Goal: Use online tool/utility

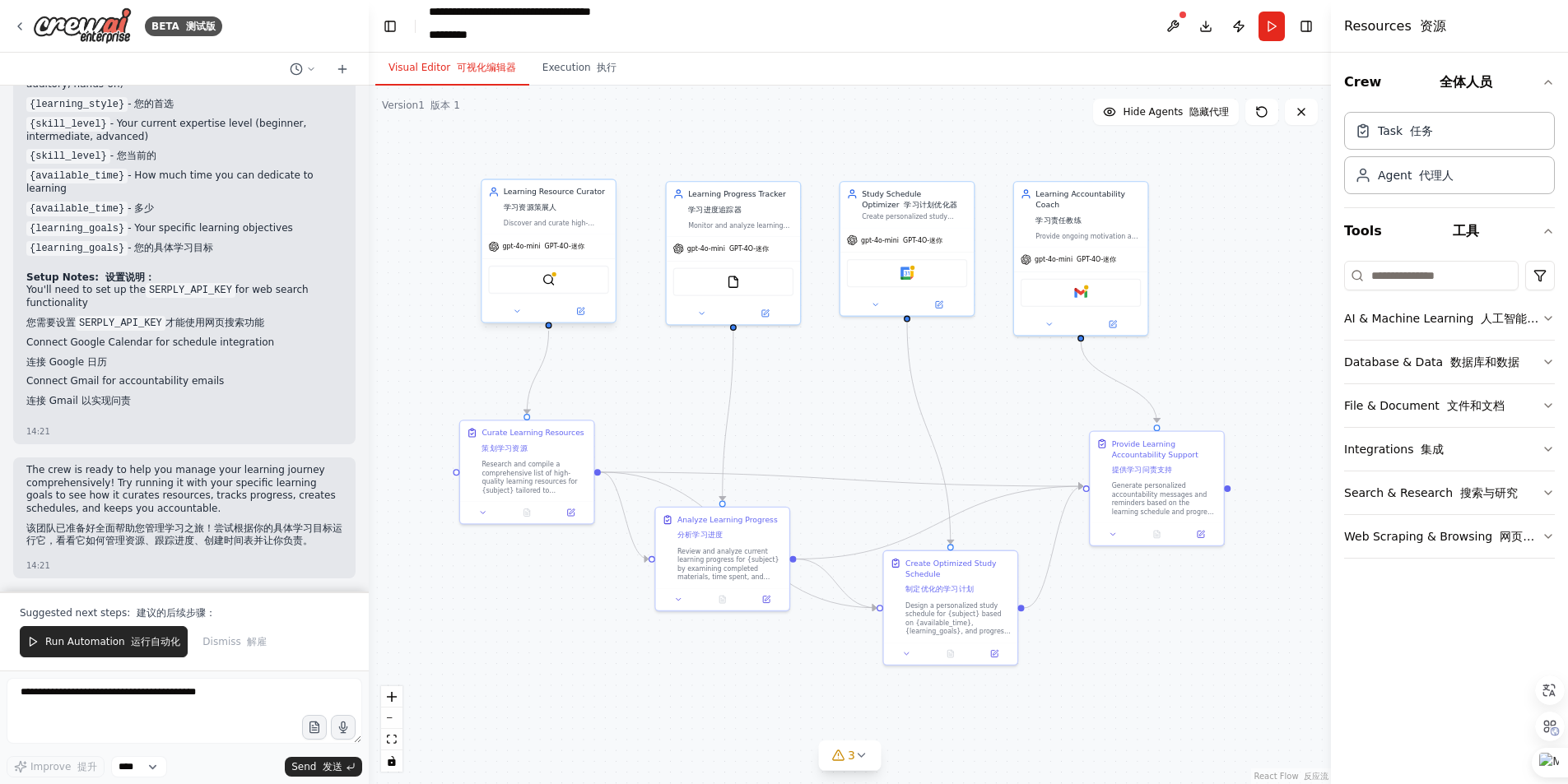
click at [581, 252] on div "gpt-4o-mini GPT-4O-迷你" at bounding box center [536, 246] width 95 height 11
click at [556, 449] on div "Curate Learning Resources 策划学习资源" at bounding box center [532, 440] width 102 height 31
click at [522, 468] on div "Research and compile a comprehensive list of high-quality learning resources fo…" at bounding box center [534, 475] width 105 height 35
click at [569, 511] on icon at bounding box center [570, 510] width 7 height 7
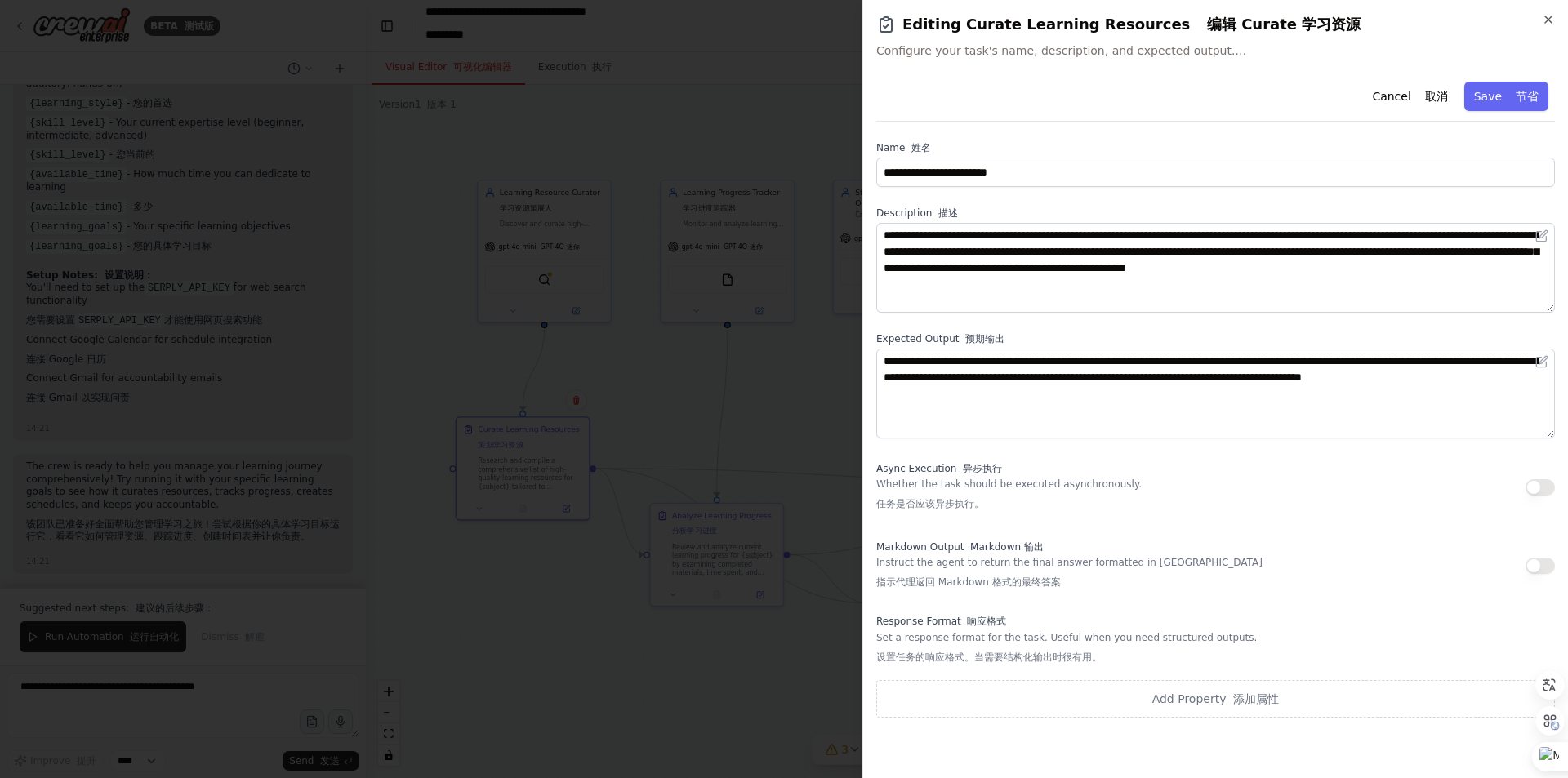
click at [624, 573] on div at bounding box center [784, 389] width 1568 height 778
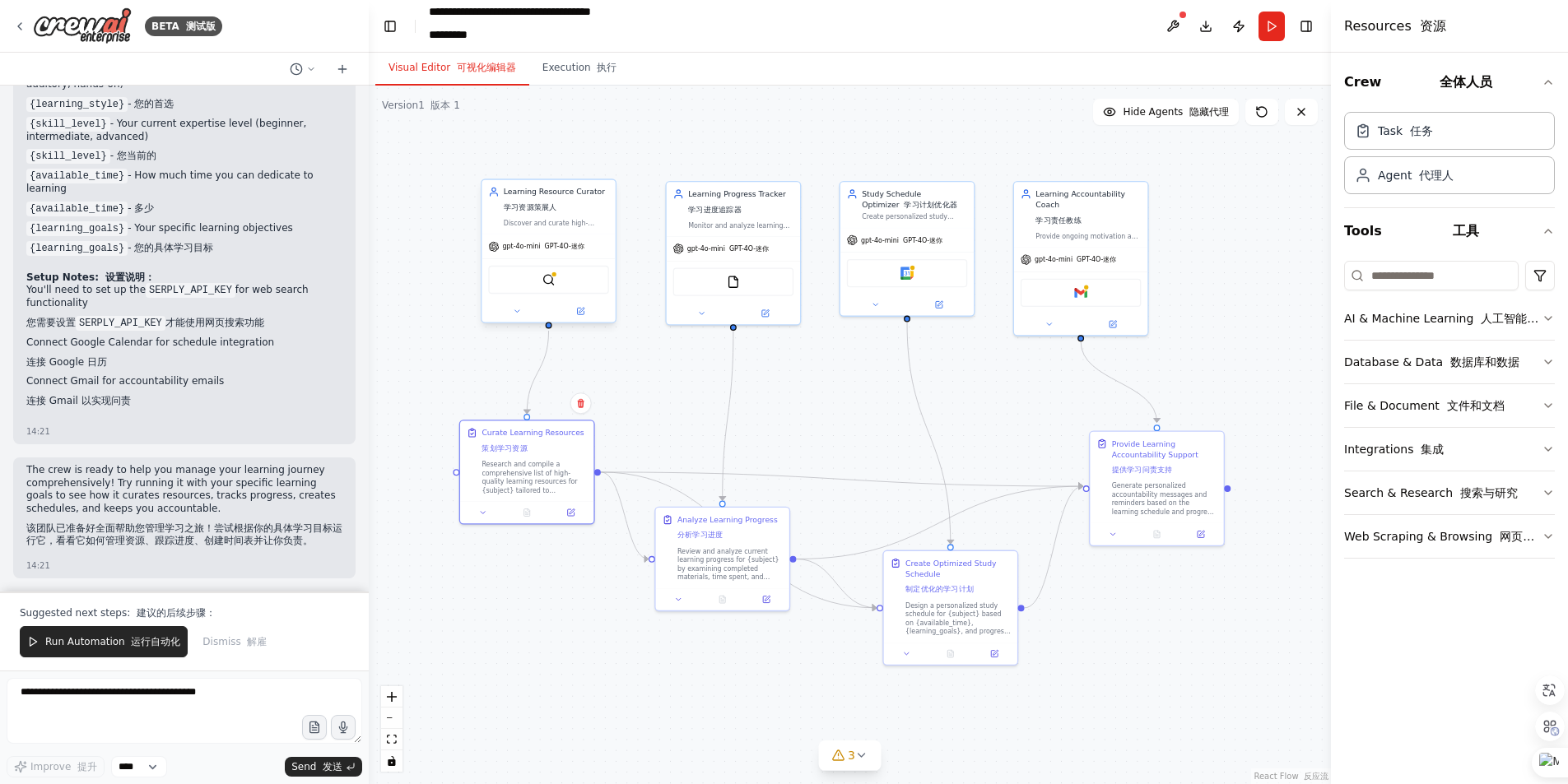
click at [549, 213] on div "Learning Resource Curator 学习资源策展人" at bounding box center [556, 201] width 105 height 31
click at [582, 313] on icon at bounding box center [580, 311] width 7 height 7
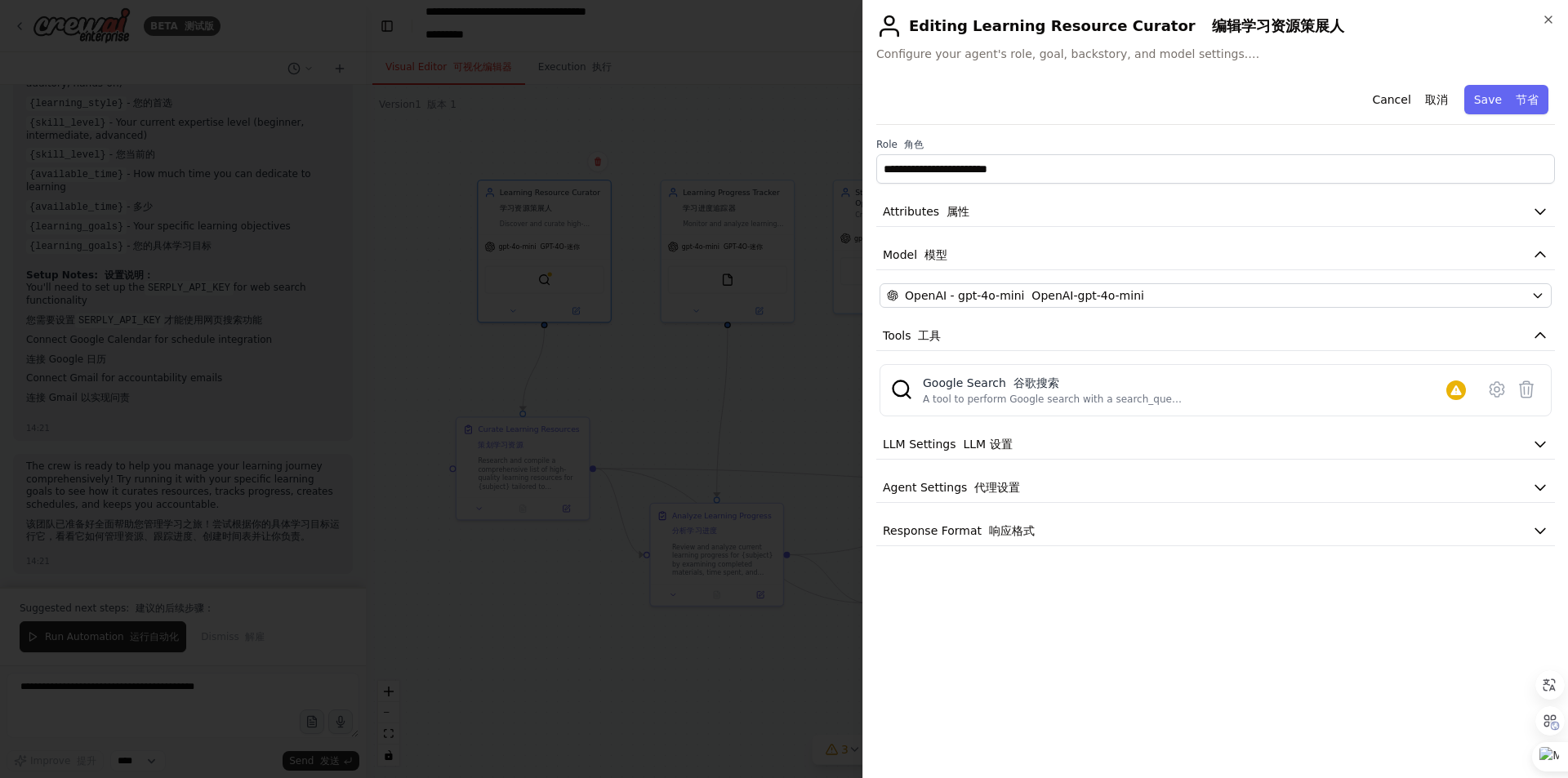
click at [519, 645] on div at bounding box center [784, 389] width 1568 height 778
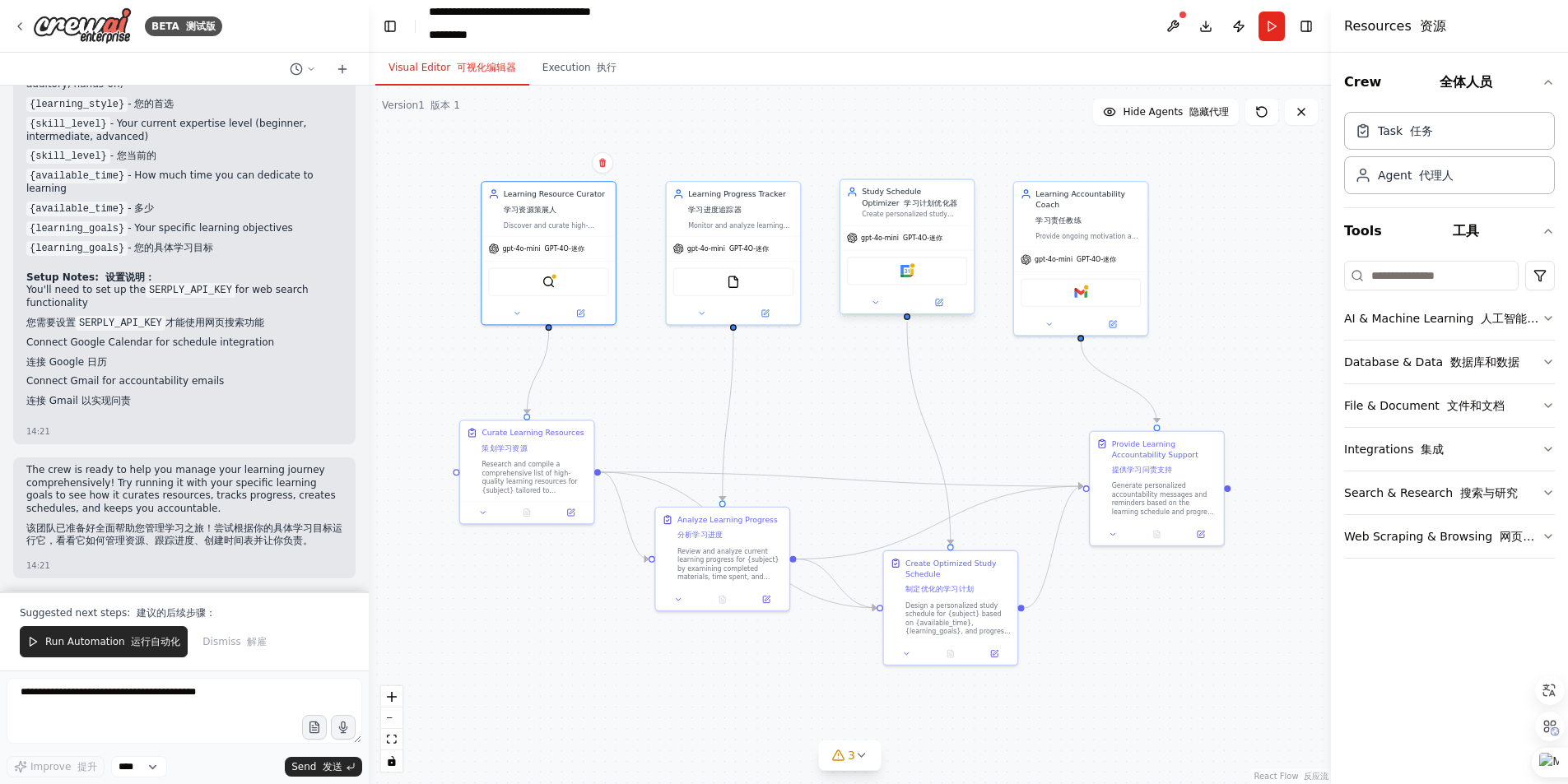
click at [871, 288] on div "Google Calendar Google 日历" at bounding box center [906, 271] width 133 height 42
click at [1464, 227] on font "工具" at bounding box center [1466, 230] width 27 height 16
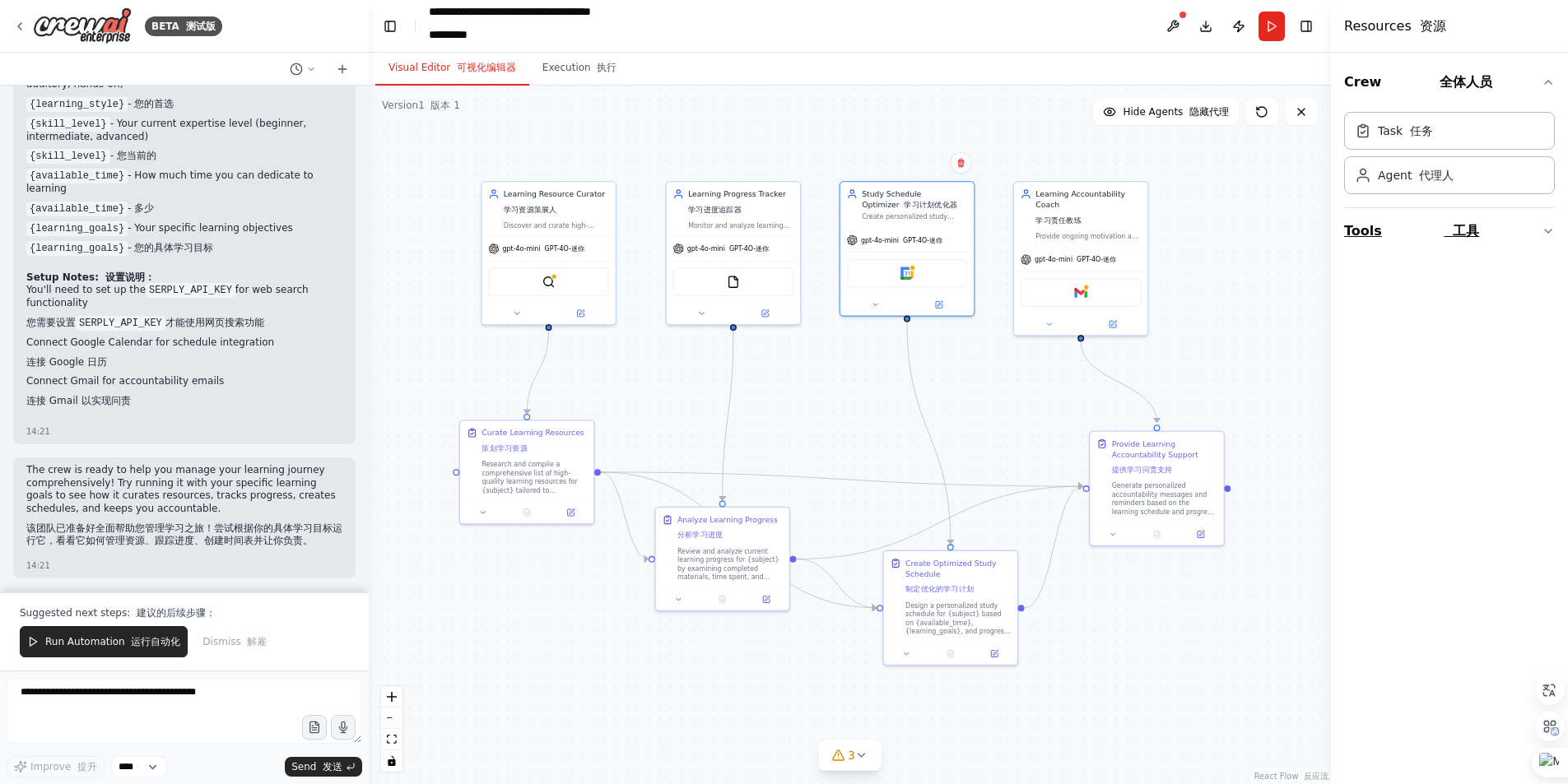
click at [1357, 238] on button "Tools 工具" at bounding box center [1449, 231] width 211 height 46
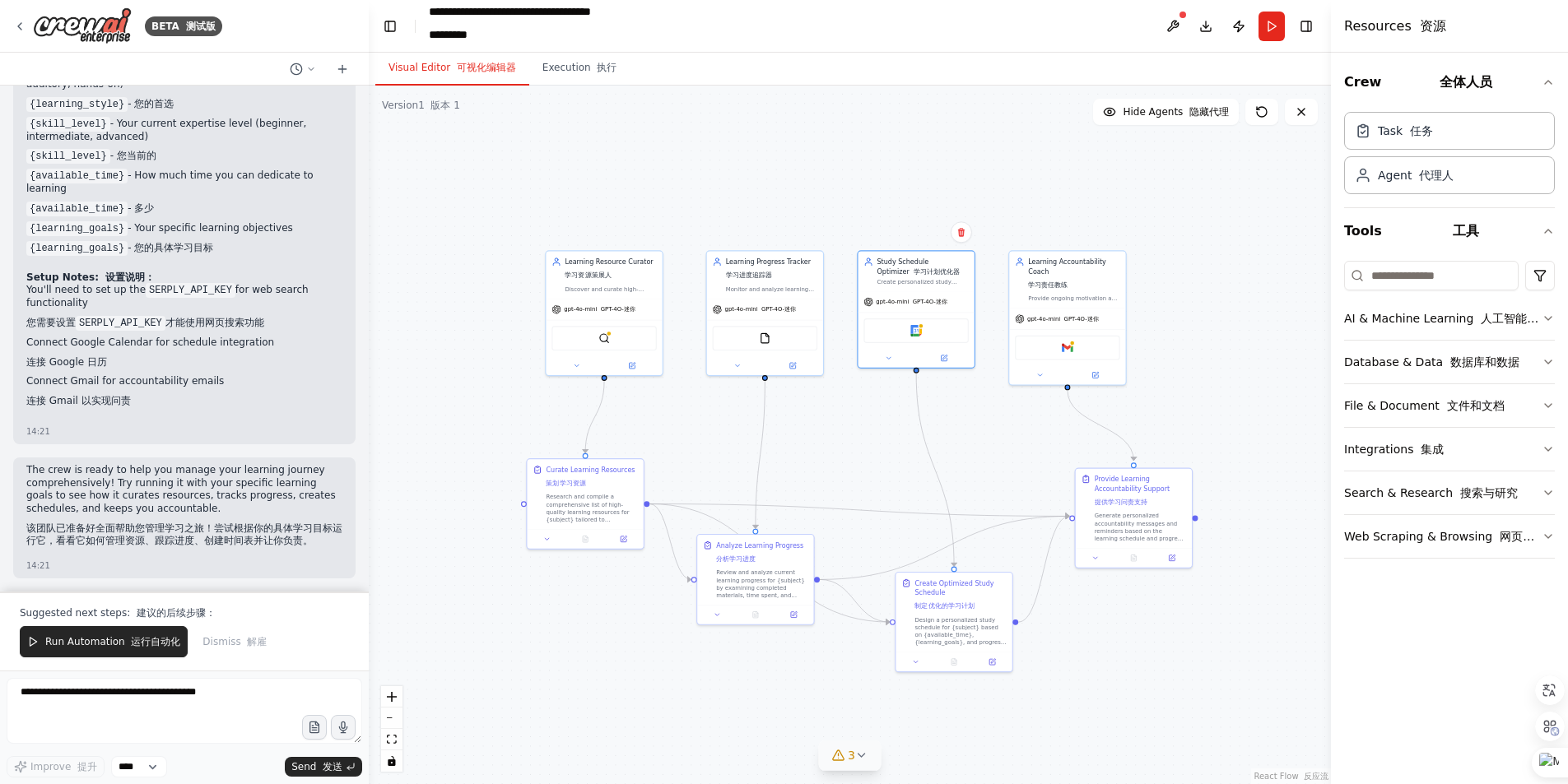
click at [842, 757] on icon at bounding box center [837, 755] width 11 height 10
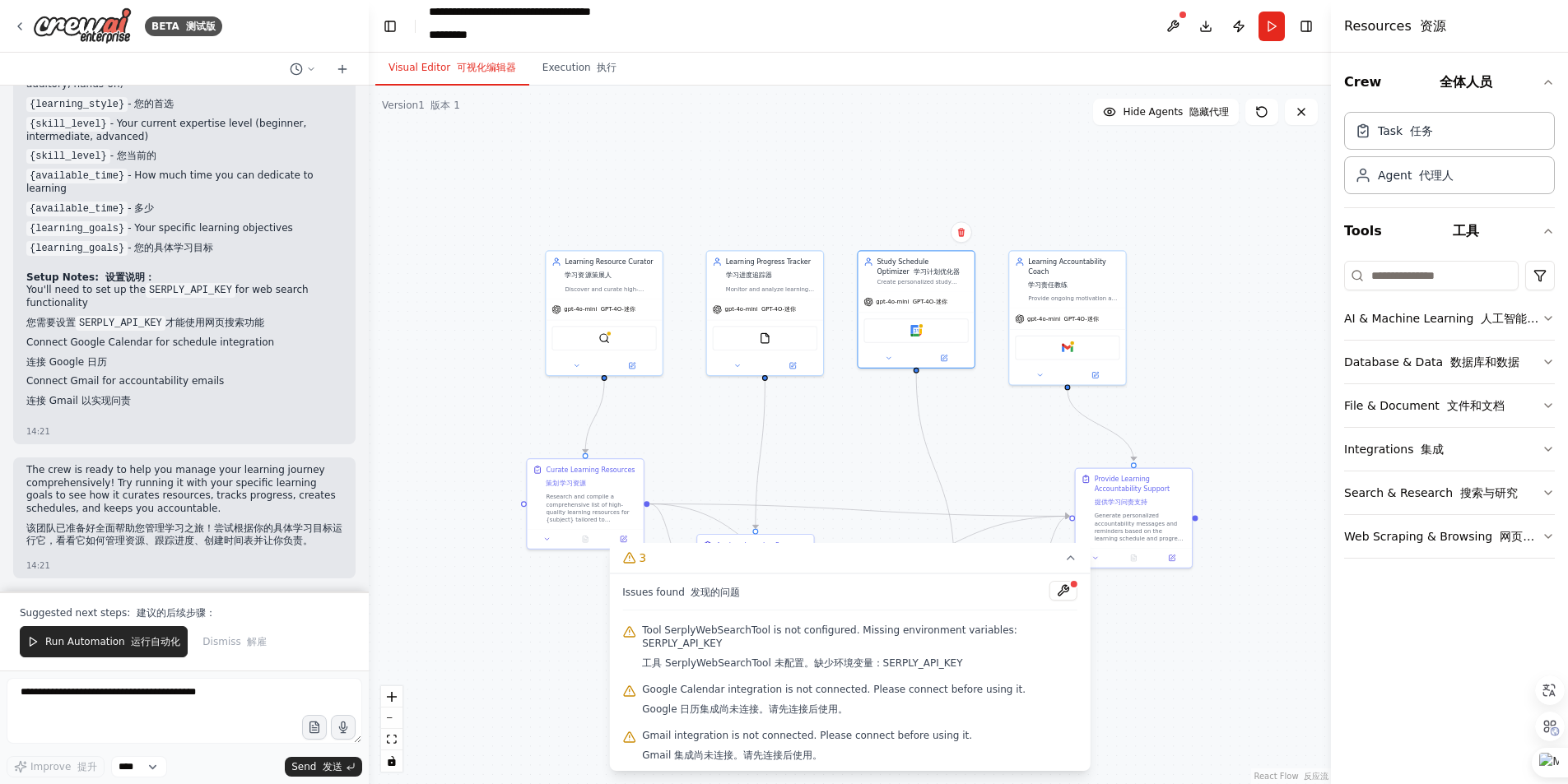
click at [432, 616] on div ".deletable-edge-delete-btn { width: 20px; height: 20px; border: 0px solid #ffff…" at bounding box center [850, 434] width 962 height 699
click at [332, 770] on font "发送" at bounding box center [333, 767] width 20 height 12
click at [67, 694] on textarea at bounding box center [184, 710] width 356 height 65
click at [508, 245] on div ".deletable-edge-delete-btn { width: 20px; height: 20px; border: 0px solid #ffff…" at bounding box center [850, 434] width 962 height 699
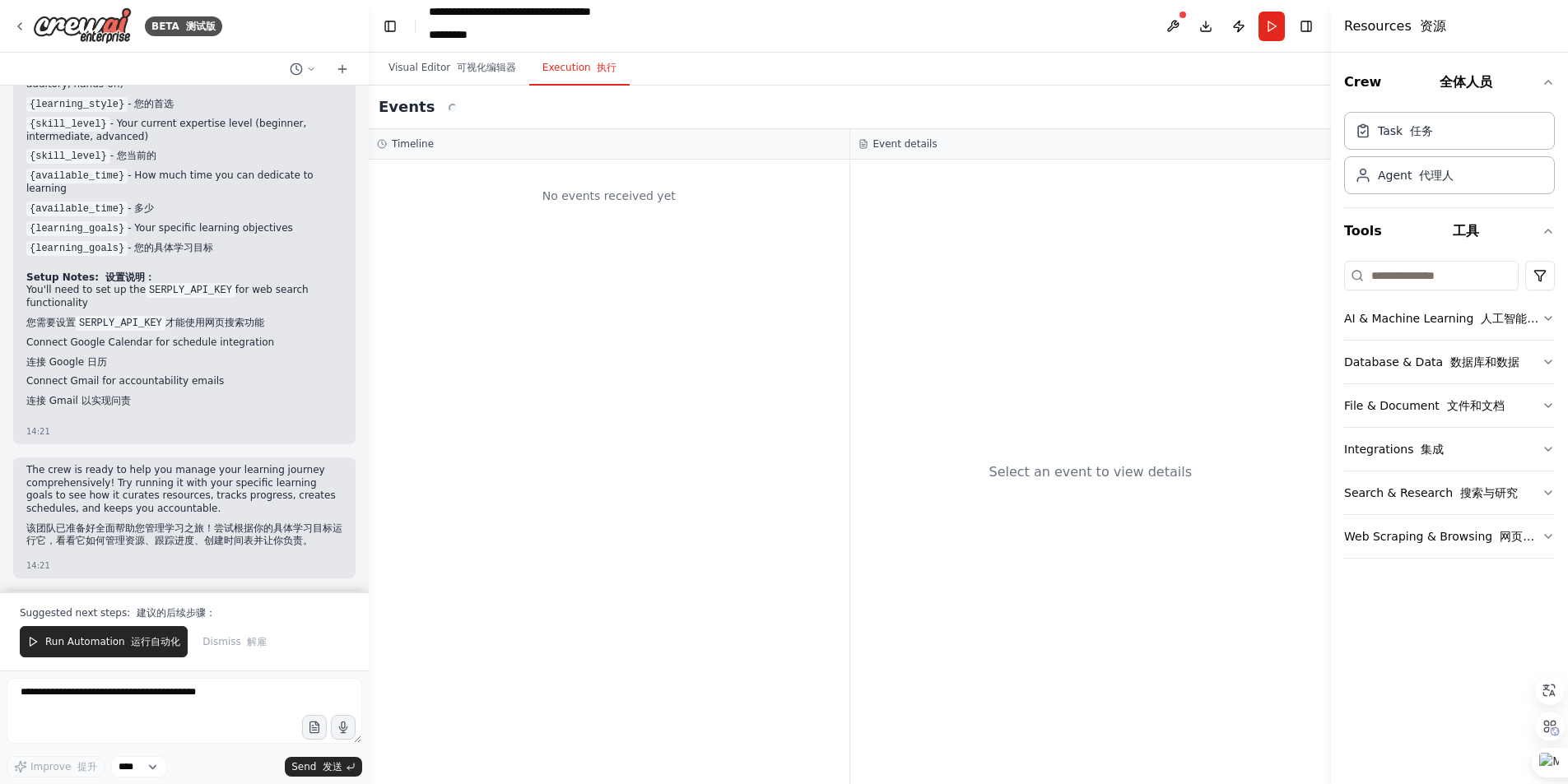
click at [591, 62] on font "button" at bounding box center [595, 67] width 7 height 12
click at [465, 65] on font "可视化编辑器" at bounding box center [486, 67] width 59 height 12
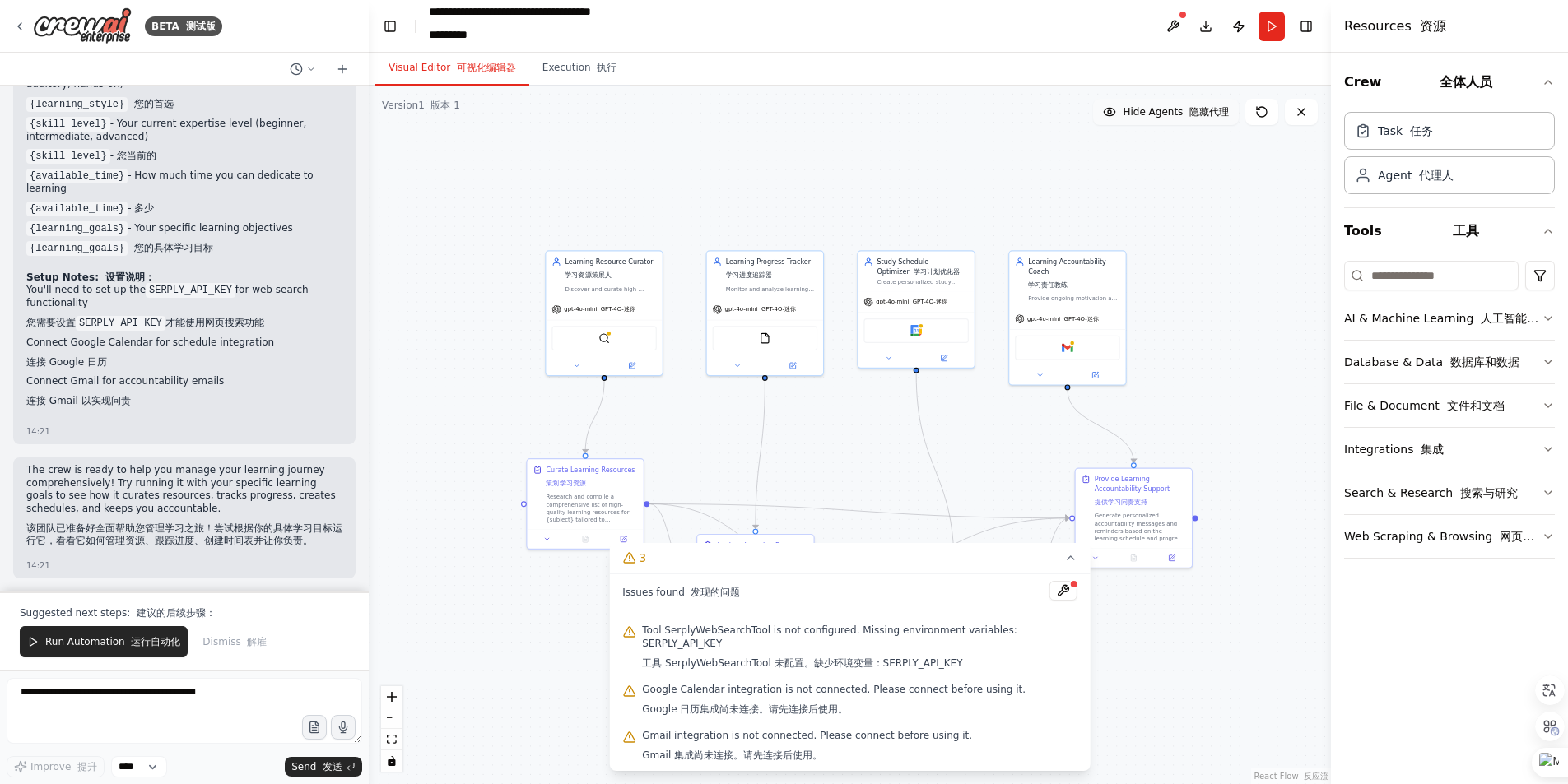
click at [1143, 114] on span "Hide Agents 隐藏代理" at bounding box center [1176, 112] width 106 height 13
click at [1143, 109] on span "Show Agents 显示代理" at bounding box center [1173, 112] width 110 height 13
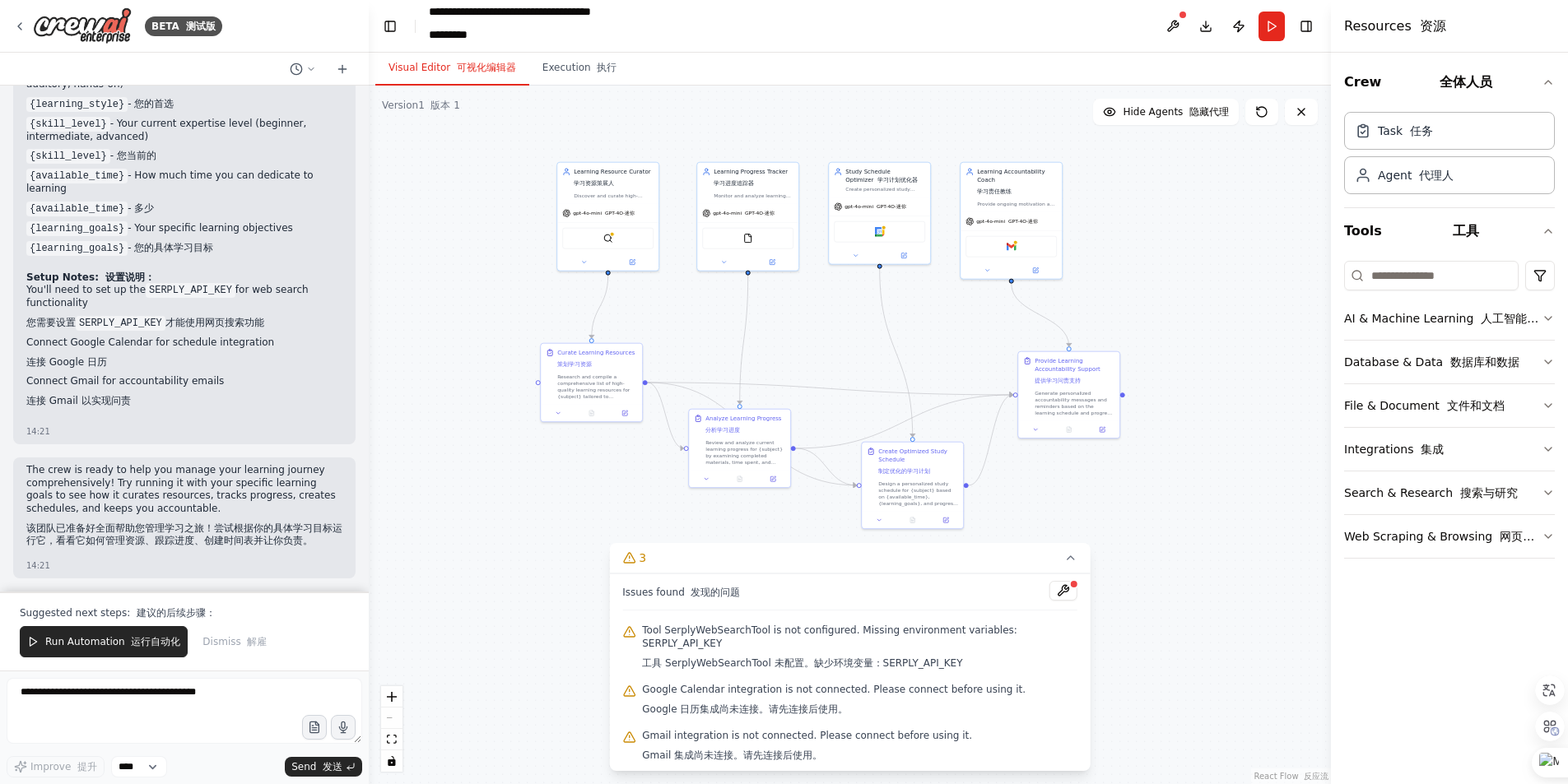
drag, startPoint x: 1260, startPoint y: 648, endPoint x: 1187, endPoint y: 542, distance: 128.7
click at [1187, 542] on div ".deletable-edge-delete-btn { width: 20px; height: 20px; border: 0px solid #ffff…" at bounding box center [850, 434] width 962 height 699
click at [1049, 583] on button at bounding box center [1063, 591] width 28 height 20
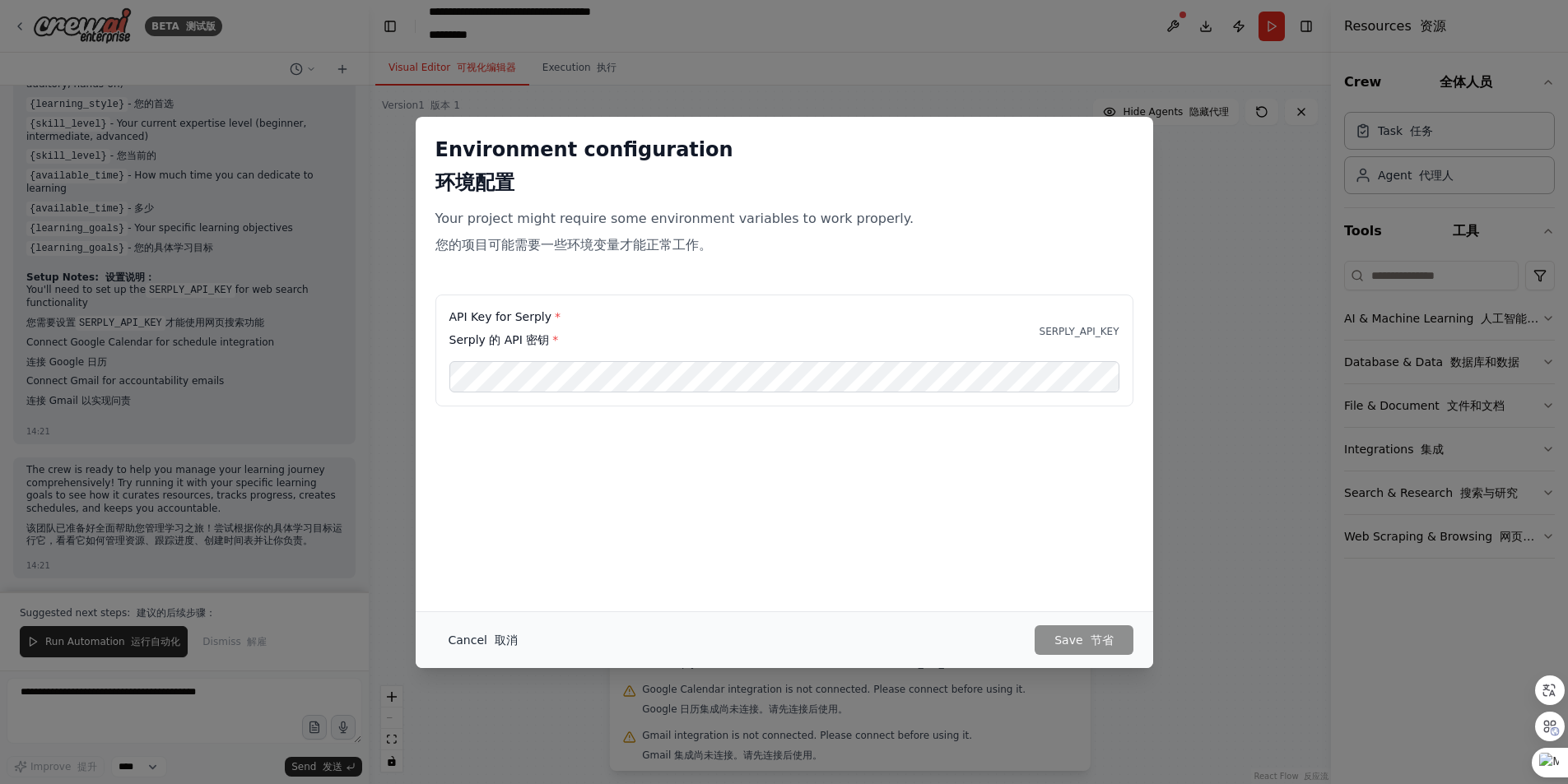
click at [492, 627] on button "Cancel 取消" at bounding box center [483, 640] width 95 height 30
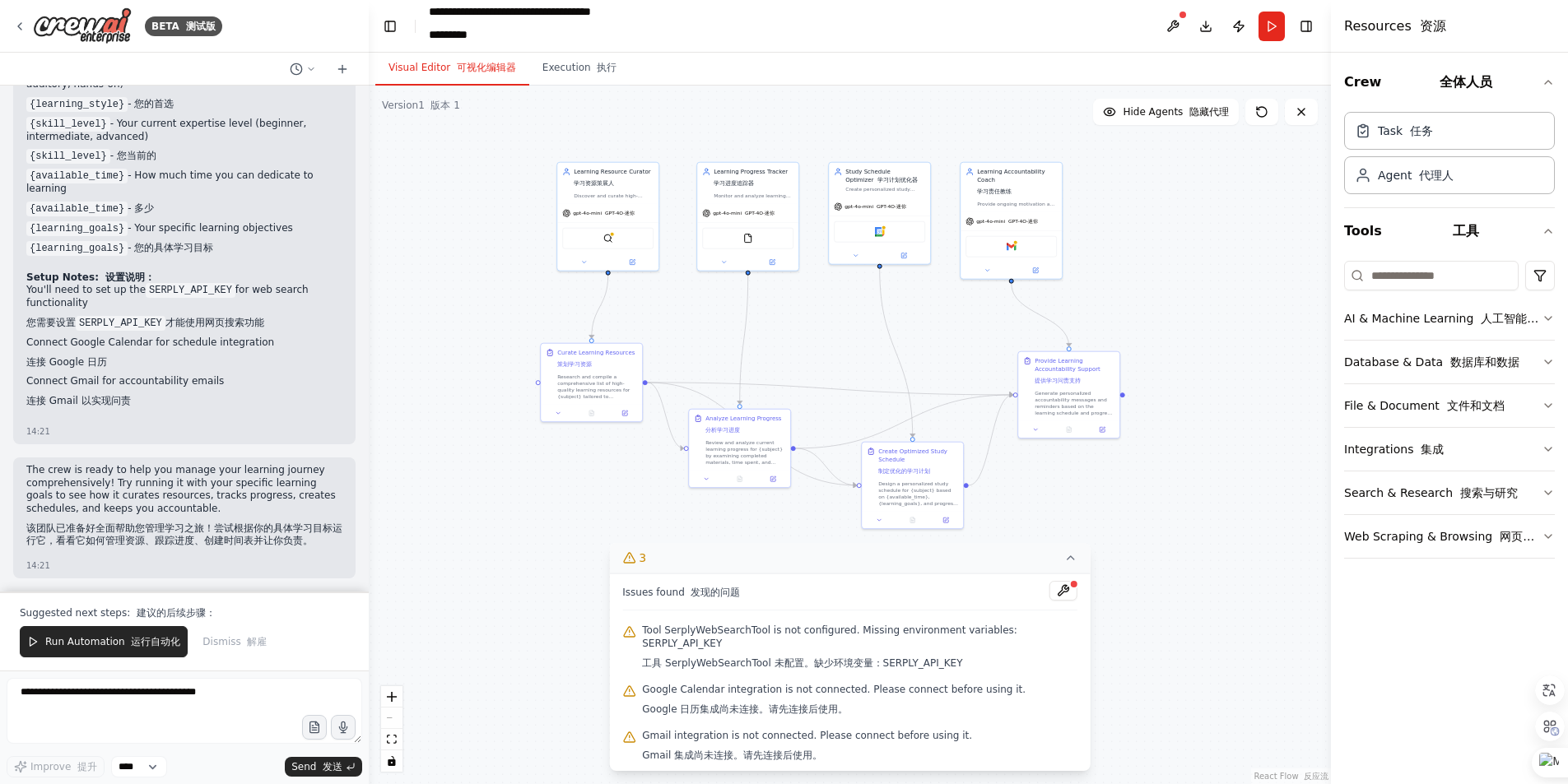
click at [1077, 556] on button "3" at bounding box center [849, 558] width 482 height 31
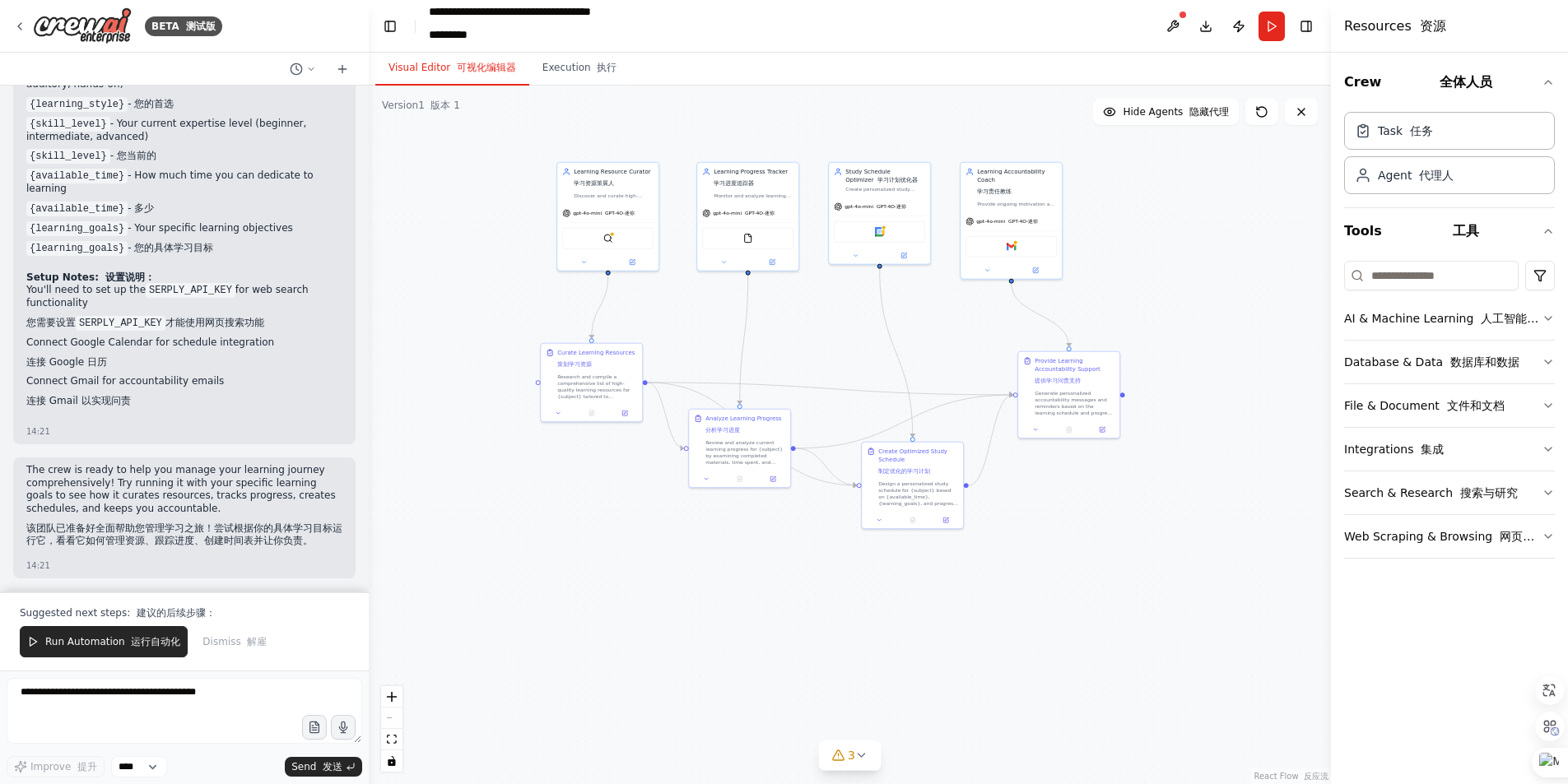
click at [1143, 520] on div ".deletable-edge-delete-btn { width: 20px; height: 20px; border: 0px solid #ffff…" at bounding box center [850, 434] width 962 height 699
click at [1013, 194] on div "Learning Accountability Coach 学习责任教练" at bounding box center [1017, 181] width 80 height 31
click at [915, 198] on div "gpt-4o-mini GPT-4O-迷你" at bounding box center [879, 205] width 101 height 18
click at [753, 209] on font "GPT-4O-迷你" at bounding box center [760, 211] width 30 height 6
click at [651, 211] on div "gpt-4o-mini GPT-4O-迷你" at bounding box center [608, 211] width 101 height 18
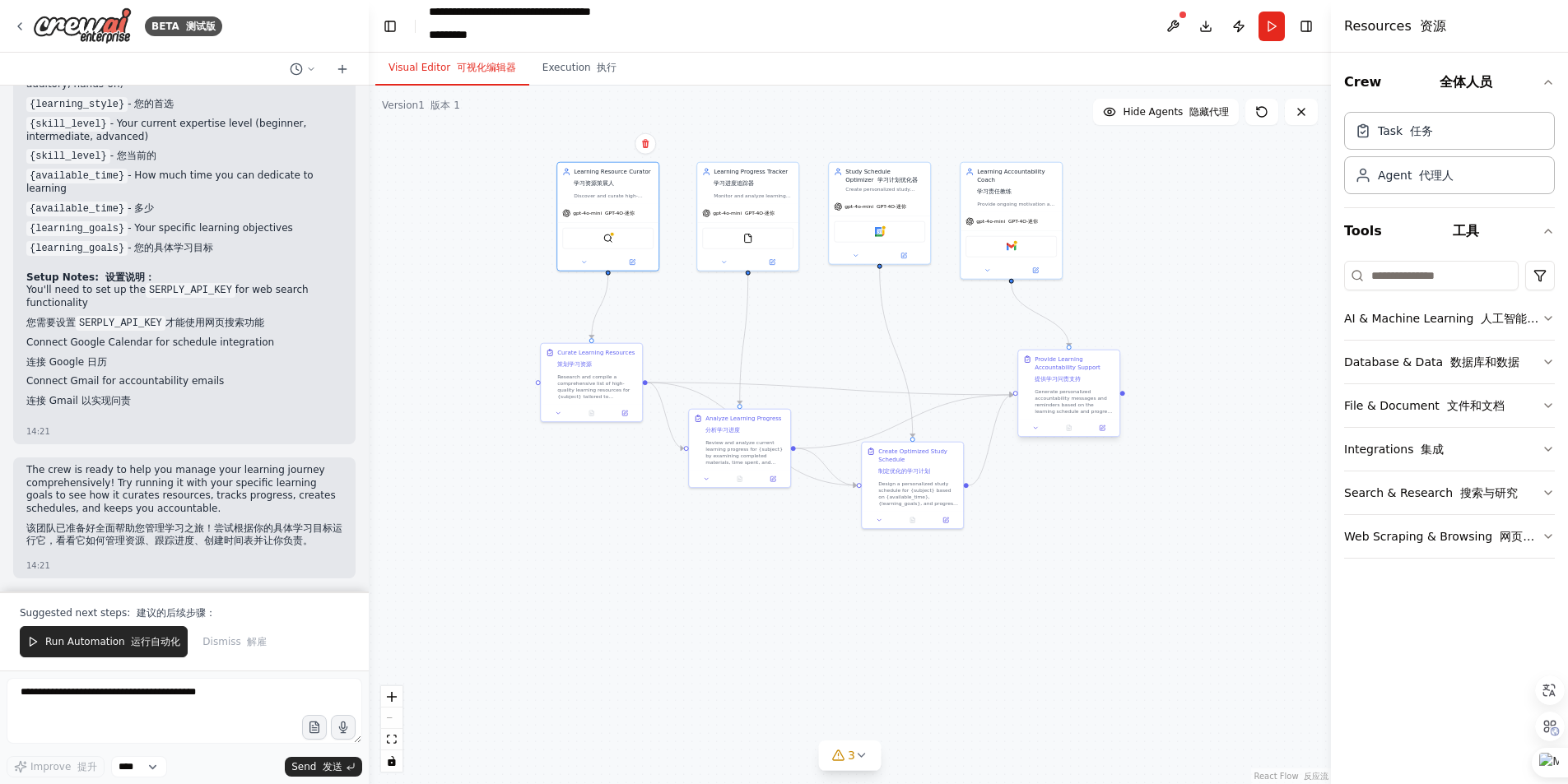
click at [1071, 384] on div "Provide Learning Accountability Support 提供学习问责支持" at bounding box center [1075, 371] width 80 height 31
click at [930, 481] on div "Design a personalized study schedule for {subject} based on {available_time}, {…" at bounding box center [918, 492] width 80 height 27
click at [732, 439] on div "Review and analyze current learning progress for {subject} by examining complet…" at bounding box center [745, 451] width 80 height 27
click at [563, 372] on div "Research and compile a comprehensive list of high-quality learning resources fo…" at bounding box center [597, 385] width 80 height 27
click at [753, 210] on font "GPT-4O-迷你" at bounding box center [760, 211] width 30 height 6
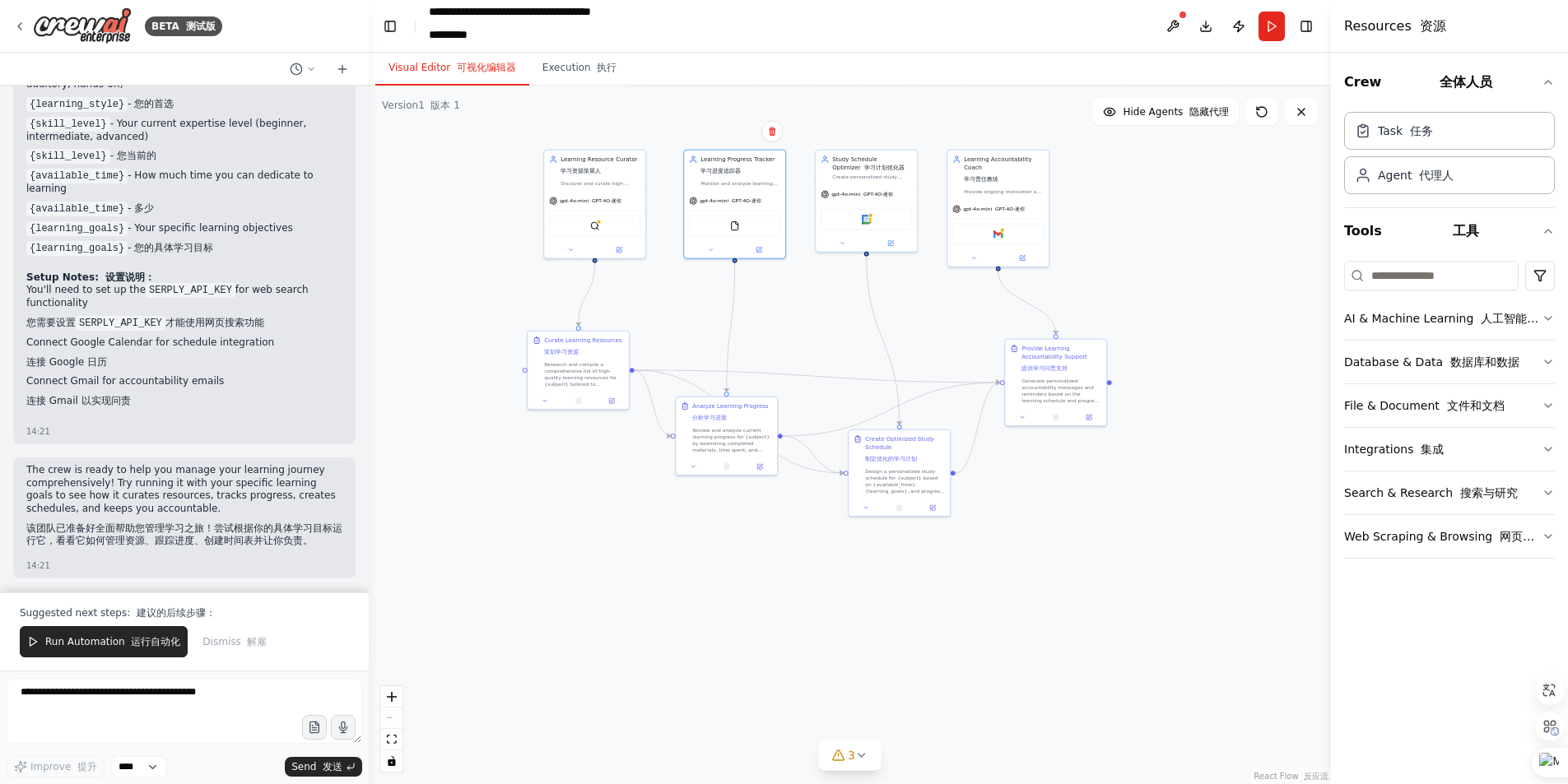
drag, startPoint x: 1163, startPoint y: 219, endPoint x: 1149, endPoint y: 204, distance: 20.5
click at [1149, 204] on div ".deletable-edge-delete-btn { width: 20px; height: 20px; border: 0px solid #ffff…" at bounding box center [850, 434] width 962 height 699
click at [483, 81] on button "Visual Editor 可视化编辑器" at bounding box center [453, 69] width 154 height 35
